Goal: Find specific page/section: Find specific page/section

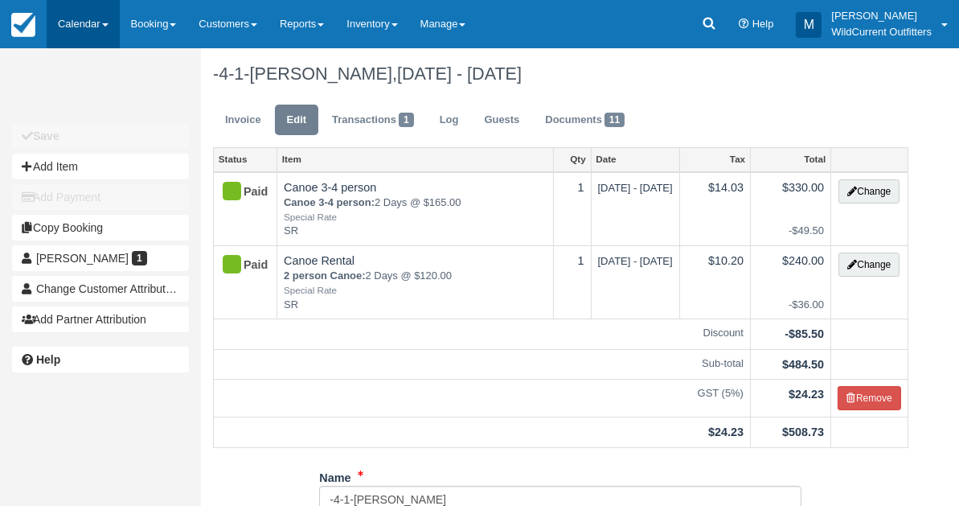
click at [68, 35] on link "Calendar" at bounding box center [83, 24] width 73 height 48
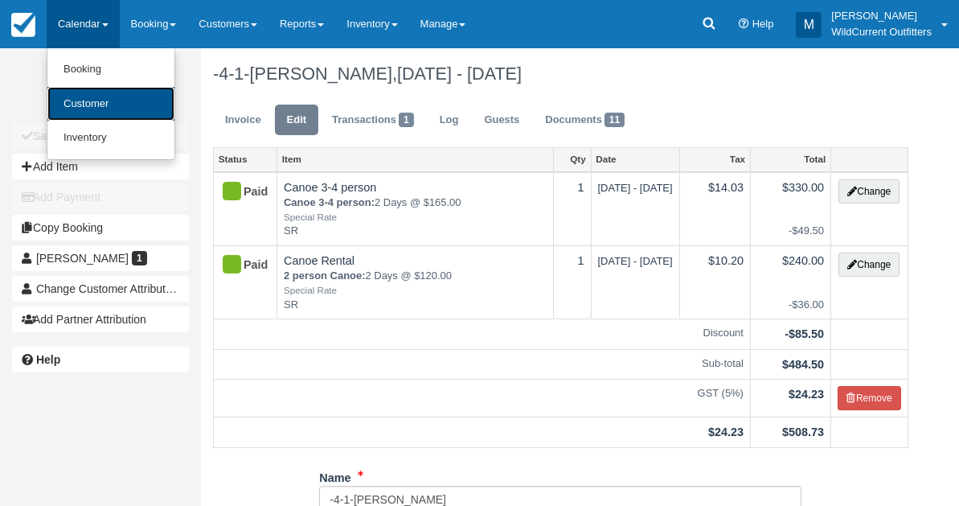
click at [74, 95] on link "Customer" at bounding box center [110, 104] width 127 height 35
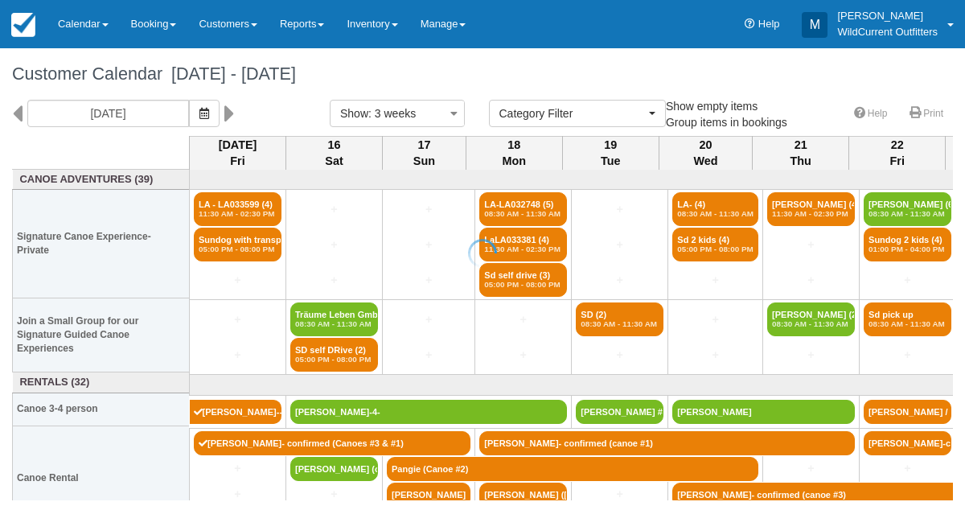
select select
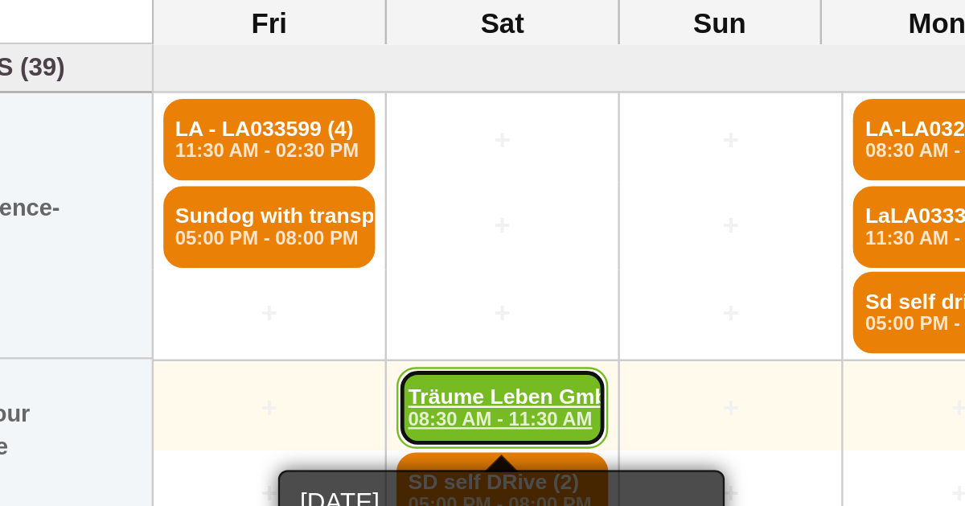
click at [330, 320] on em "08:30 AM - 11:30 AM" at bounding box center [334, 325] width 78 height 10
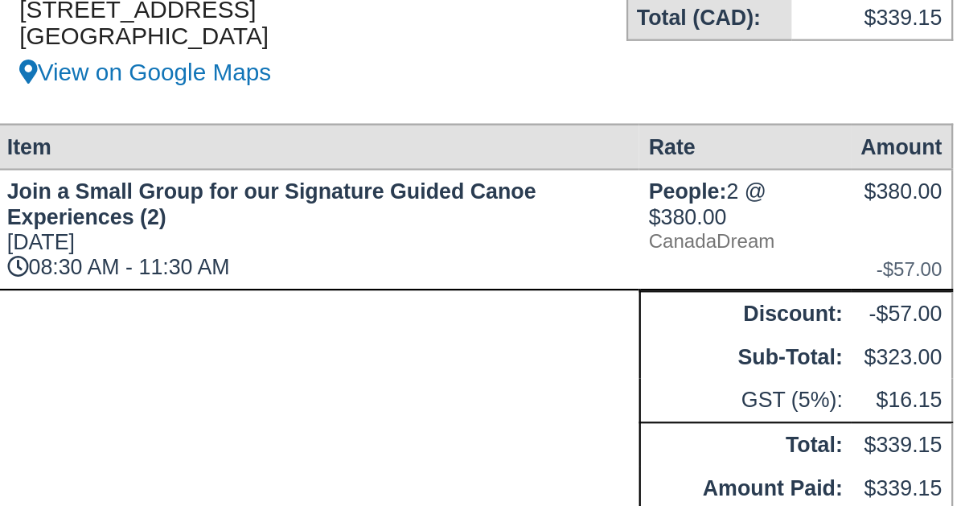
scroll to position [68, 0]
